Goal: Information Seeking & Learning: Learn about a topic

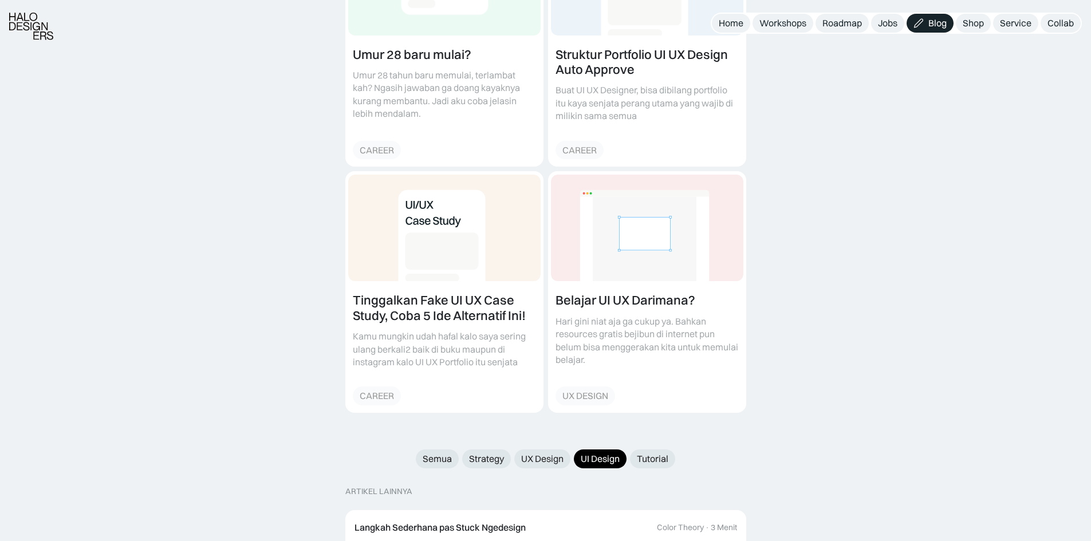
scroll to position [816, 0]
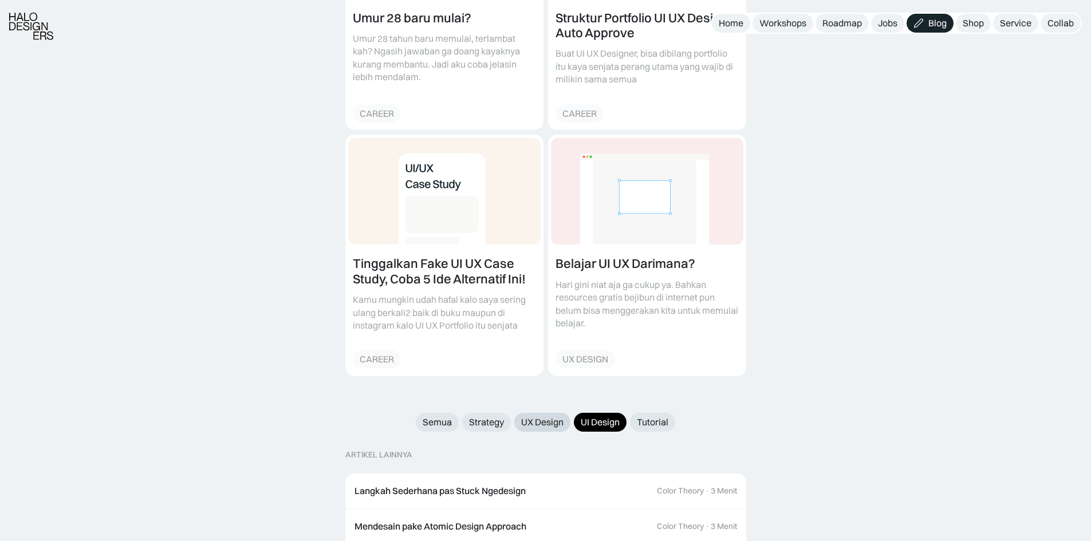
click at [554, 416] on div "UX Design" at bounding box center [542, 422] width 42 height 12
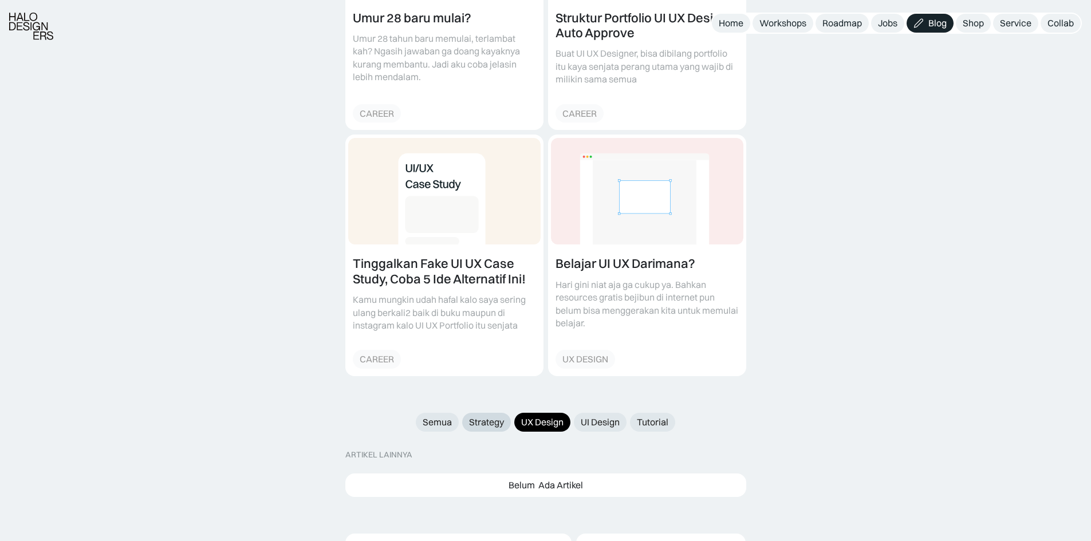
click at [484, 416] on div "Strategy" at bounding box center [486, 422] width 35 height 12
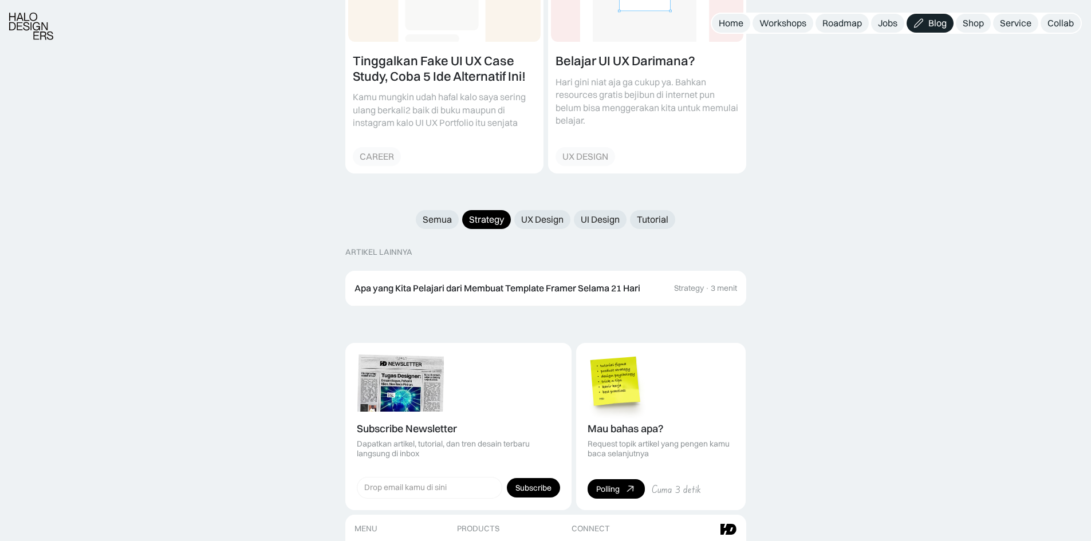
scroll to position [1045, 0]
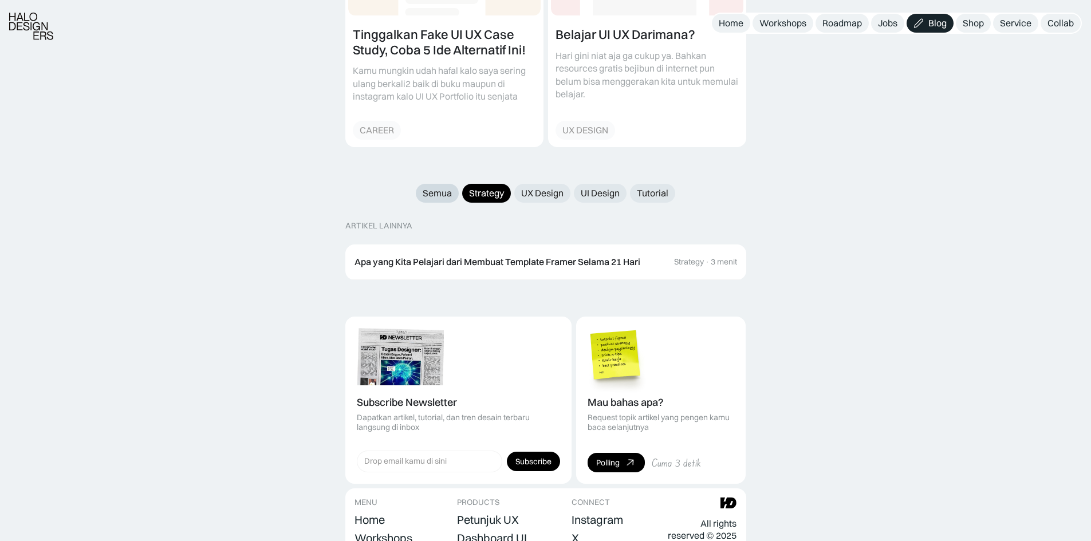
click at [447, 187] on div "Semua" at bounding box center [437, 193] width 29 height 12
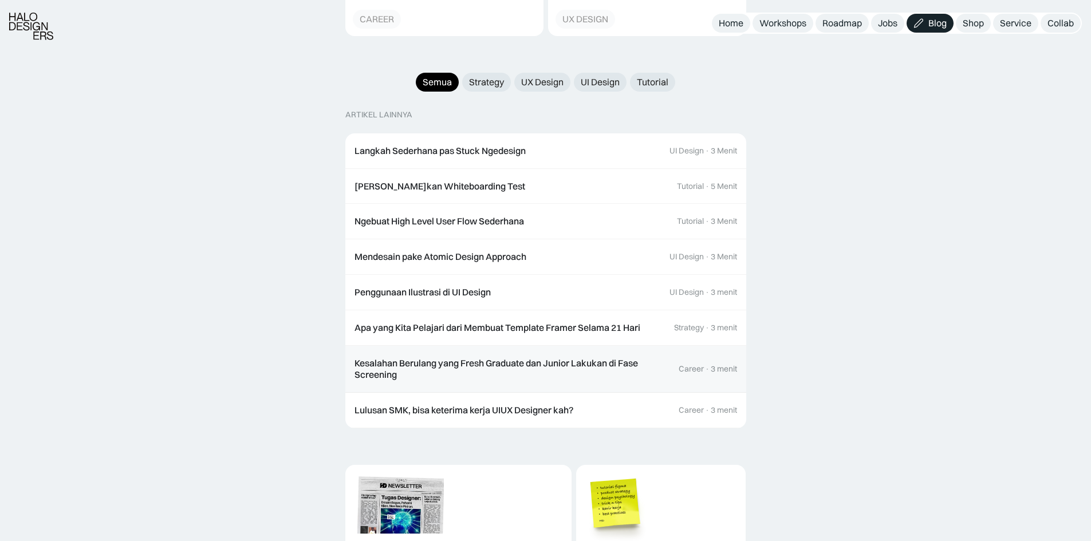
scroll to position [1160, 0]
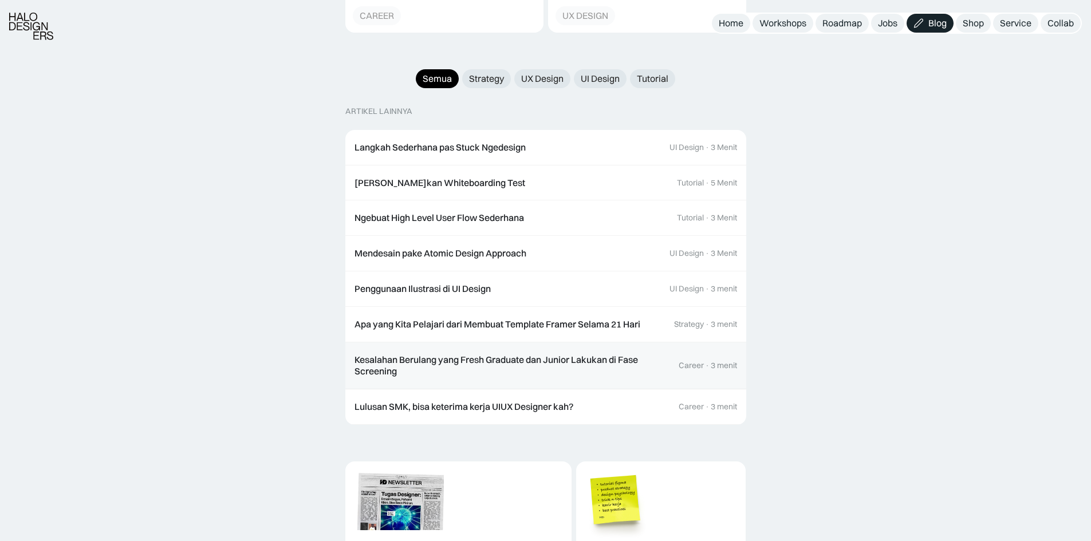
click at [515, 354] on div "Kesalahan Berulang yang Fresh Graduate dan Junior Lakukan di Fase Screening" at bounding box center [510, 366] width 313 height 24
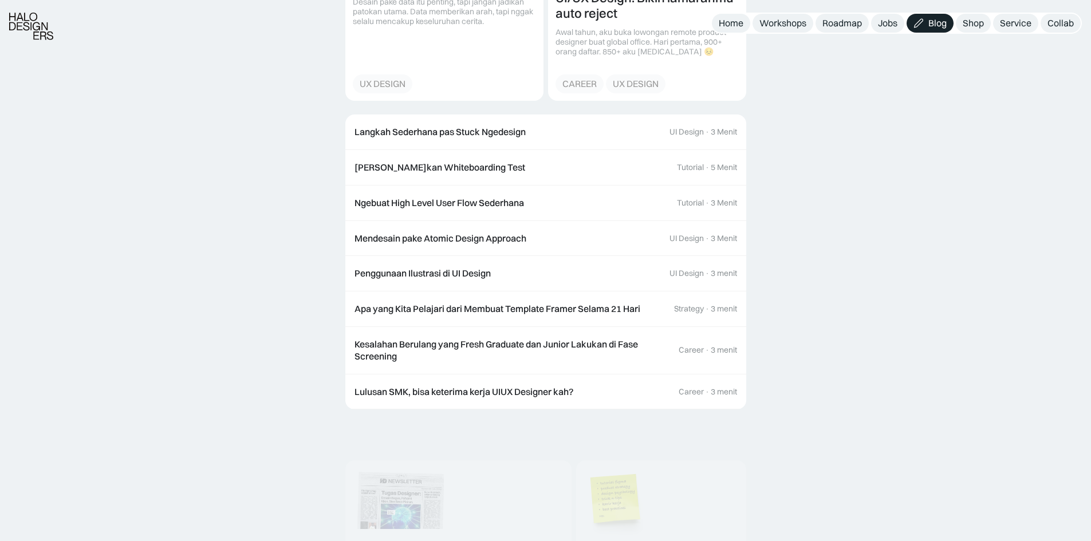
scroll to position [3207, 0]
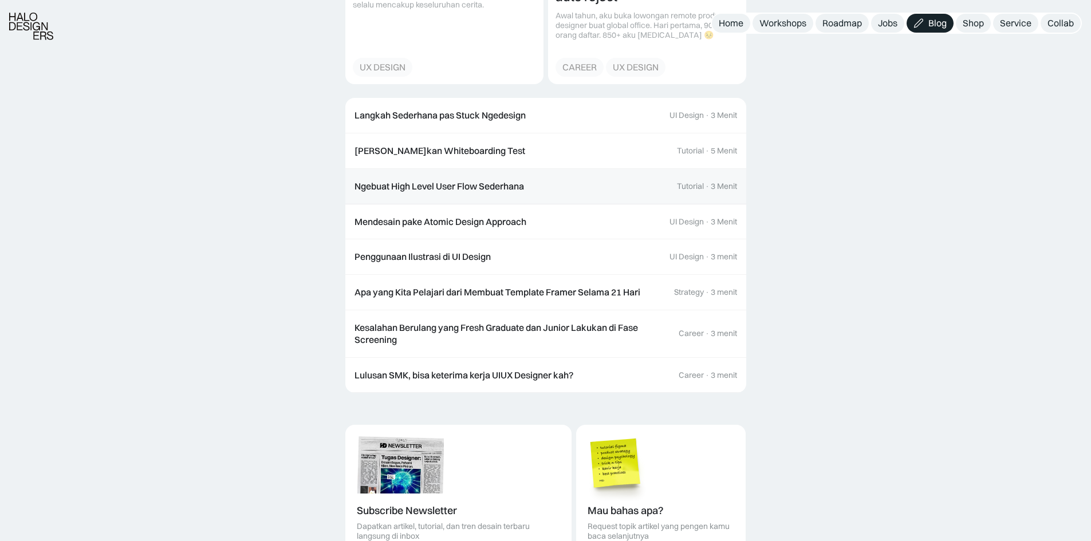
click at [479, 180] on div "Ngebuat High Level User Flow Sederhana" at bounding box center [438, 186] width 169 height 12
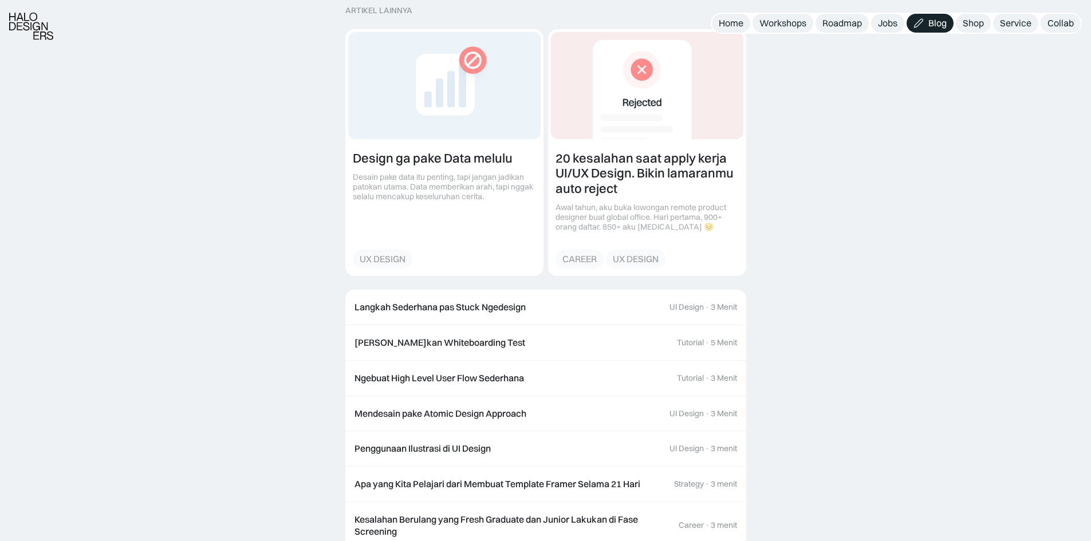
scroll to position [1260, 0]
